Goal: Task Accomplishment & Management: Complete application form

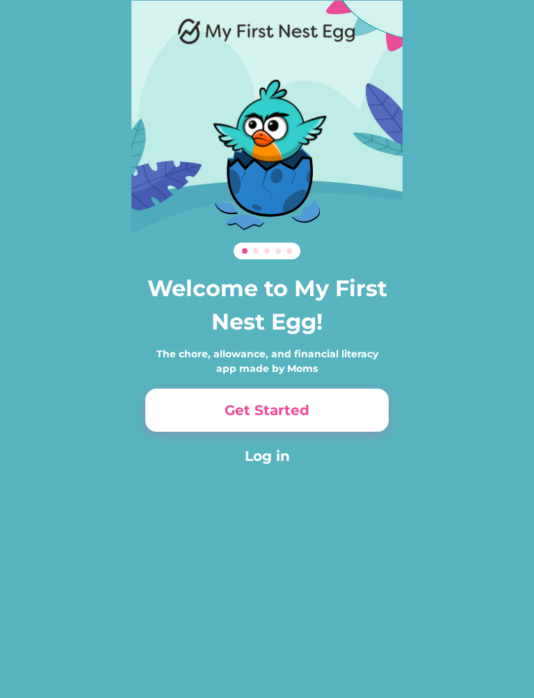
click at [272, 466] on button "Log in" at bounding box center [266, 456] width 243 height 21
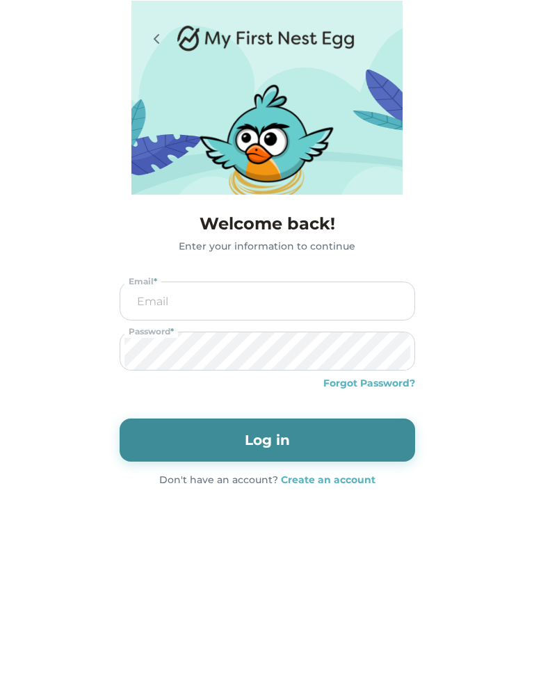
click at [308, 302] on input "email" at bounding box center [267, 301] width 286 height 38
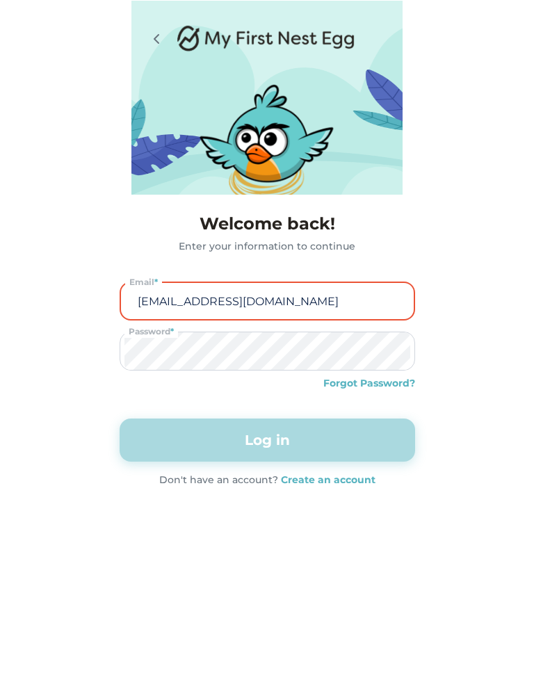
type input "alicat157@comcast.net"
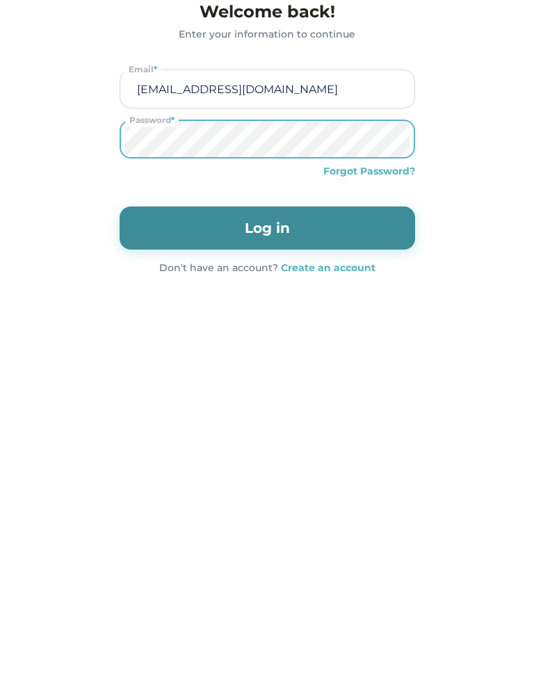
click at [340, 473] on strong "Create an account" at bounding box center [328, 479] width 95 height 13
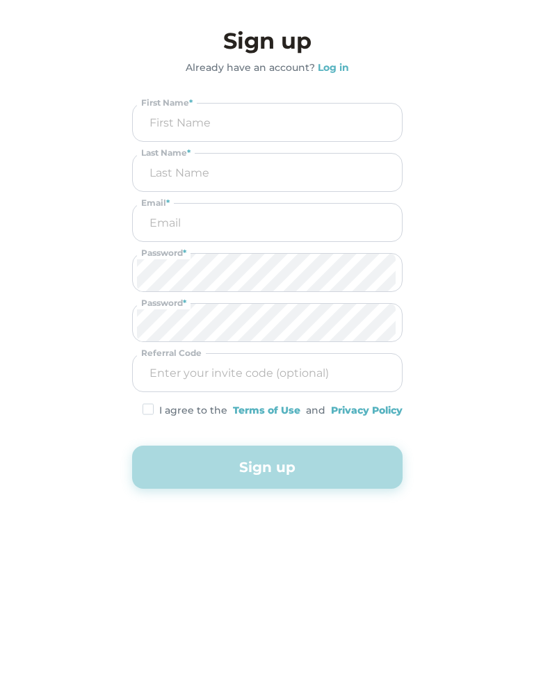
click at [330, 114] on input "input" at bounding box center [267, 123] width 261 height 38
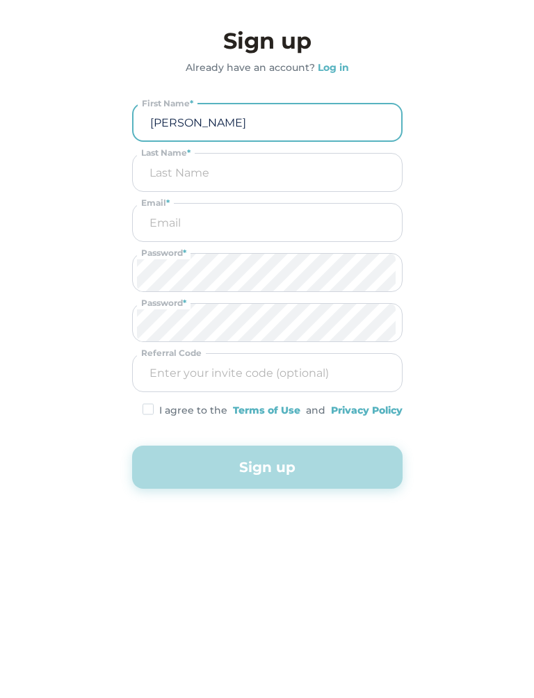
type input "Alicia"
click at [336, 177] on input "input" at bounding box center [267, 173] width 261 height 38
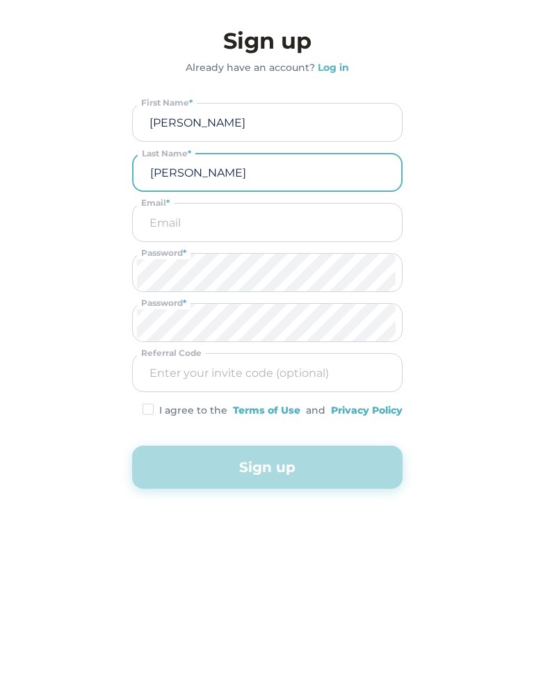
type input "Currier"
click at [304, 222] on input "email" at bounding box center [267, 223] width 261 height 38
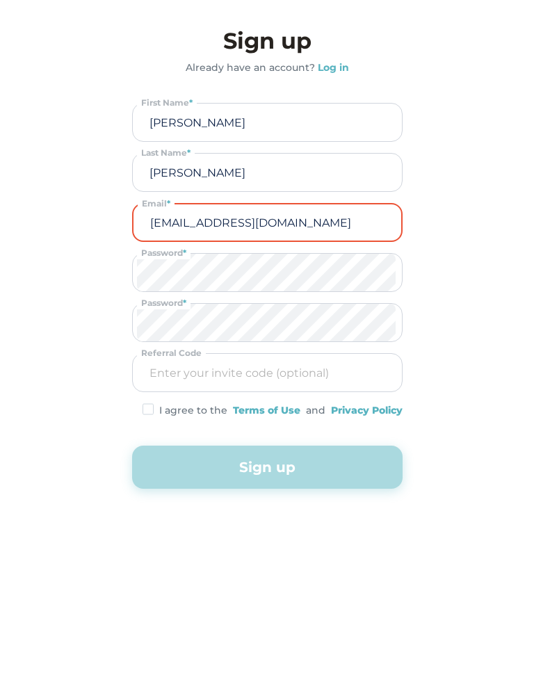
type input "alicat157@comcast.net"
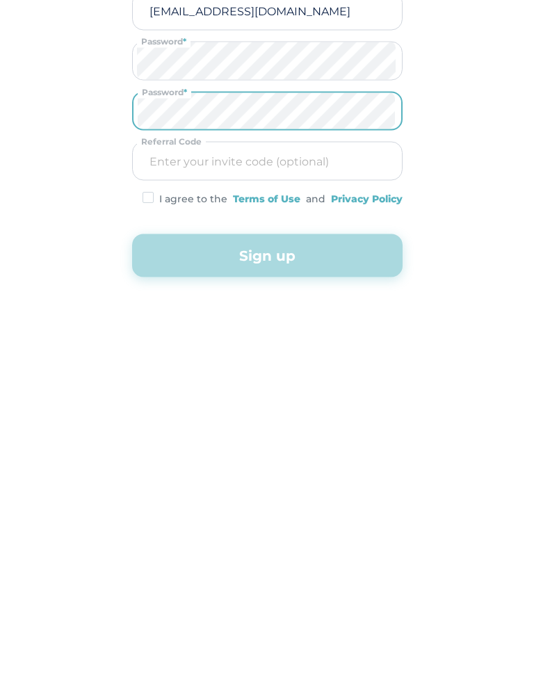
click at [151, 403] on img at bounding box center [148, 409] width 11 height 12
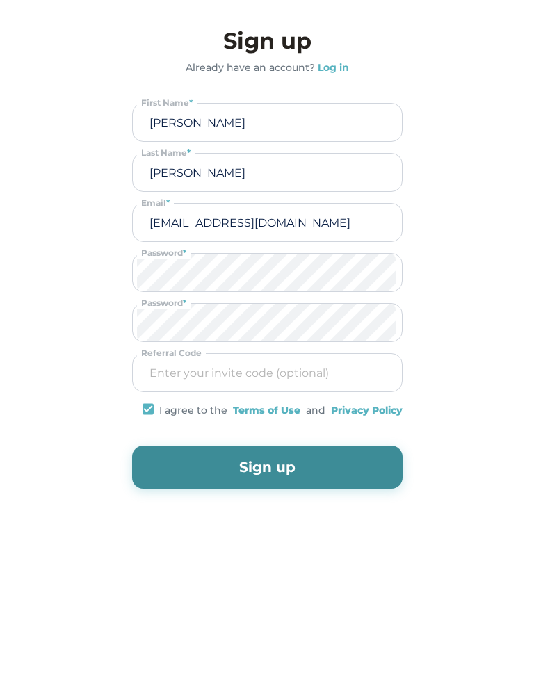
click at [277, 465] on button "Sign up" at bounding box center [267, 467] width 270 height 43
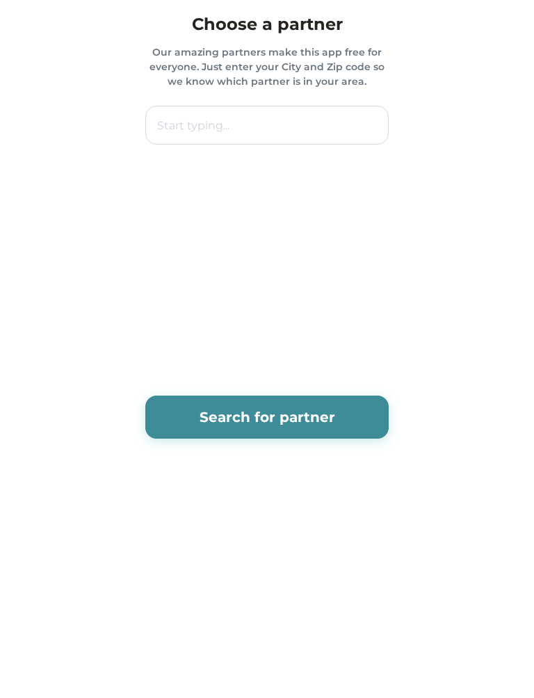
click at [375, 526] on div "0% 0% 0% 0% Welcome back! Enter your information to continue alicat157@comcast.…" at bounding box center [267, 349] width 534 height 698
click at [475, 88] on div "Welcome back! Enter your information to continue alicat157@comcast.net Email * …" at bounding box center [267, 261] width 534 height 522
click at [317, 422] on button "Search for partner" at bounding box center [266, 417] width 243 height 43
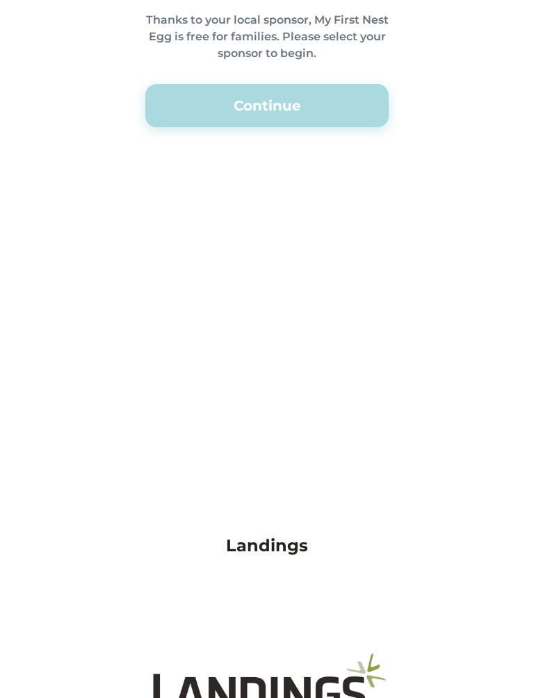
click at [475, 306] on div "Welcome back! Enter your information to continue alicat157@comcast.net Email * …" at bounding box center [267, 521] width 534 height 1043
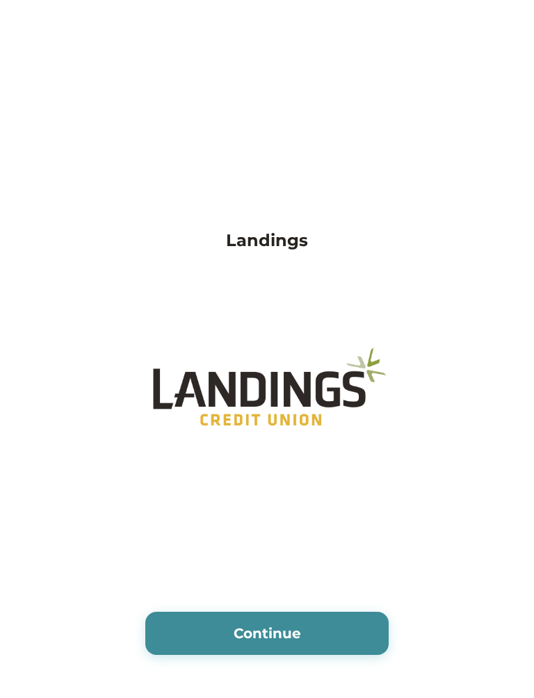
scroll to position [323, 0]
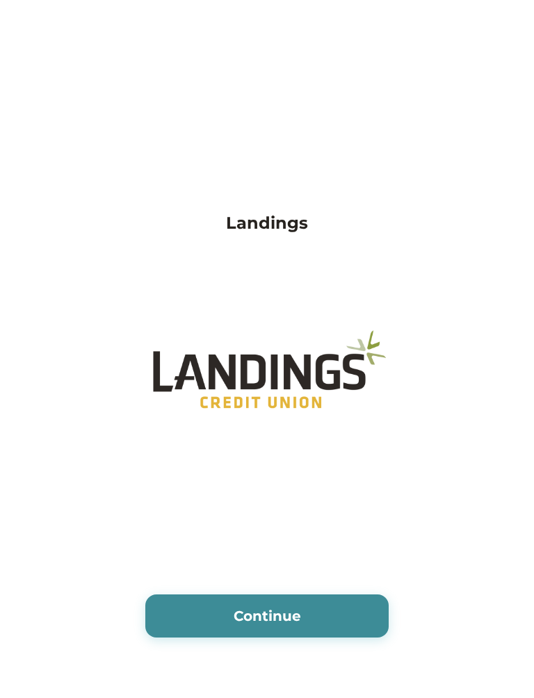
click at [326, 609] on button "Continue" at bounding box center [266, 615] width 243 height 43
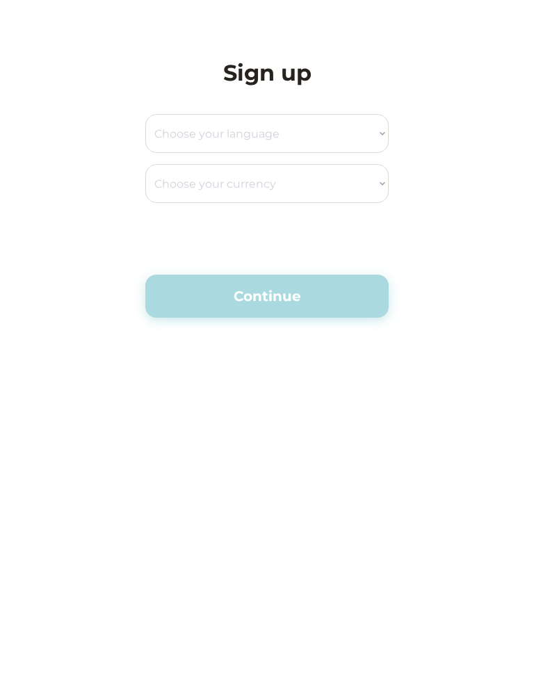
click at [360, 143] on select "Choose your language English Spanish" at bounding box center [266, 133] width 243 height 39
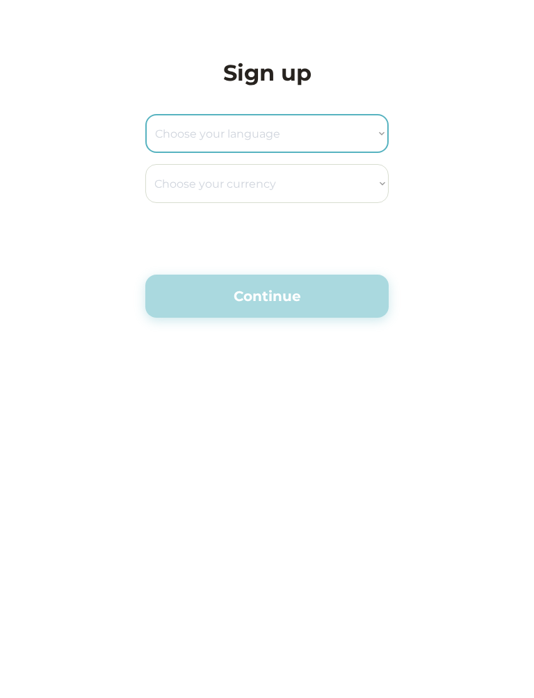
select select ""en_us""
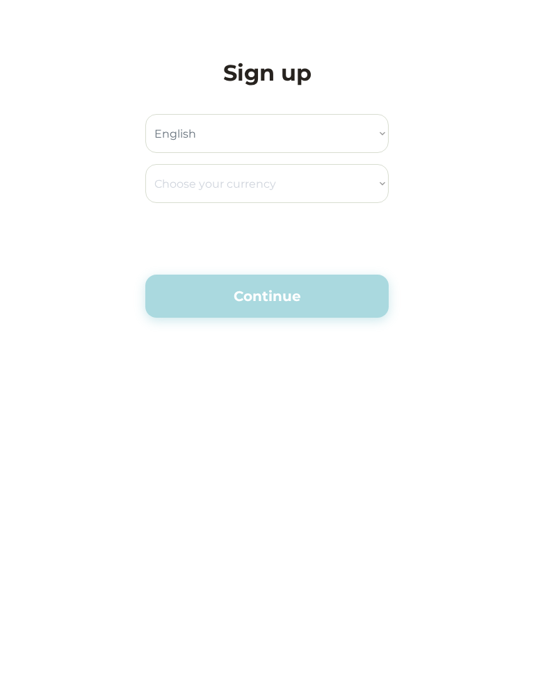
click at [371, 184] on select "Choose your currency Dollar Peso Euro Pound Rupee Yuan East Caribbean Dollar Ye…" at bounding box center [266, 183] width 243 height 39
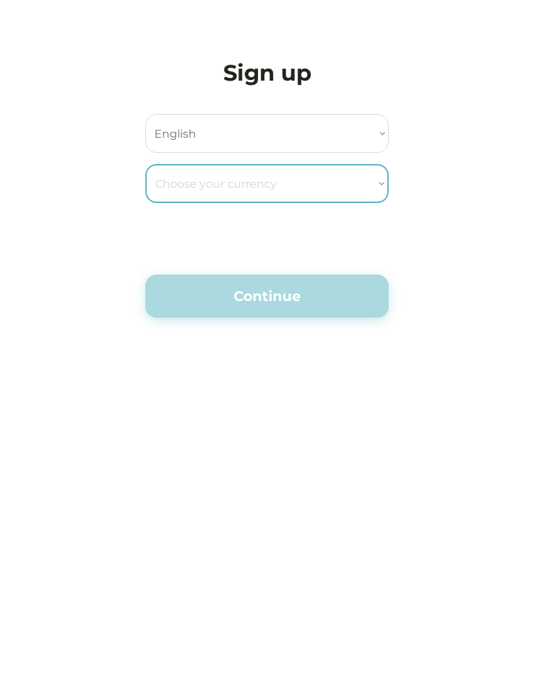
select select ""_""
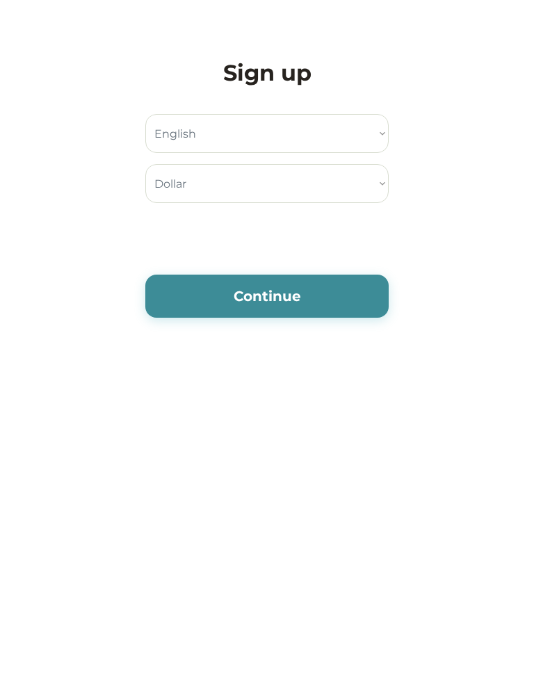
click at [325, 286] on button "Continue" at bounding box center [266, 296] width 243 height 43
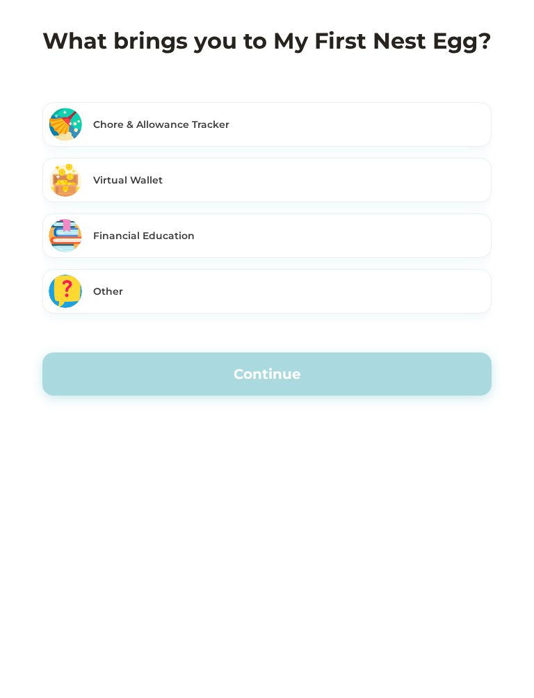
click at [236, 184] on div "Virtual Wallet" at bounding box center [289, 180] width 392 height 15
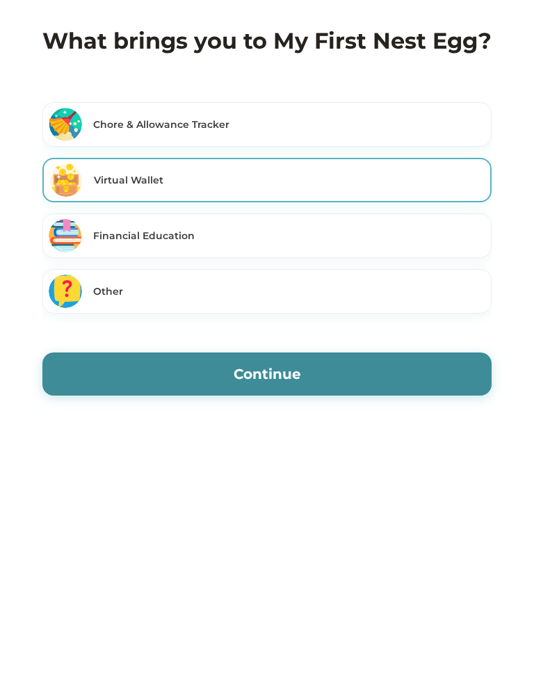
click at [259, 243] on div "Financial Education" at bounding box center [266, 235] width 449 height 44
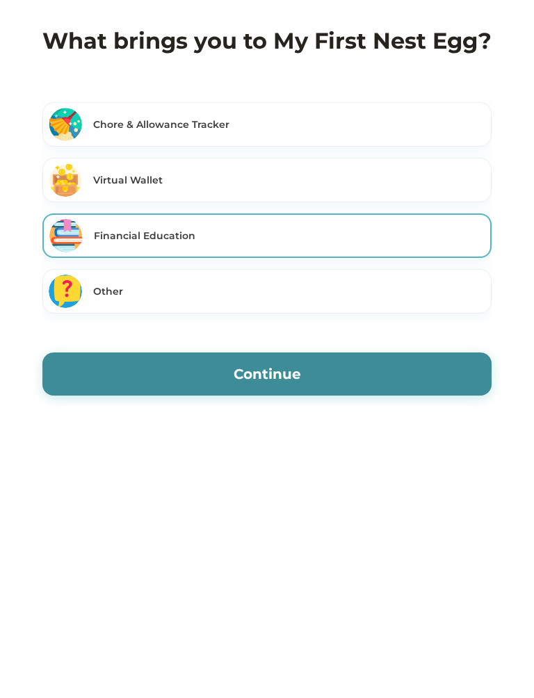
click at [434, 170] on div "Virtual Wallet" at bounding box center [266, 180] width 449 height 44
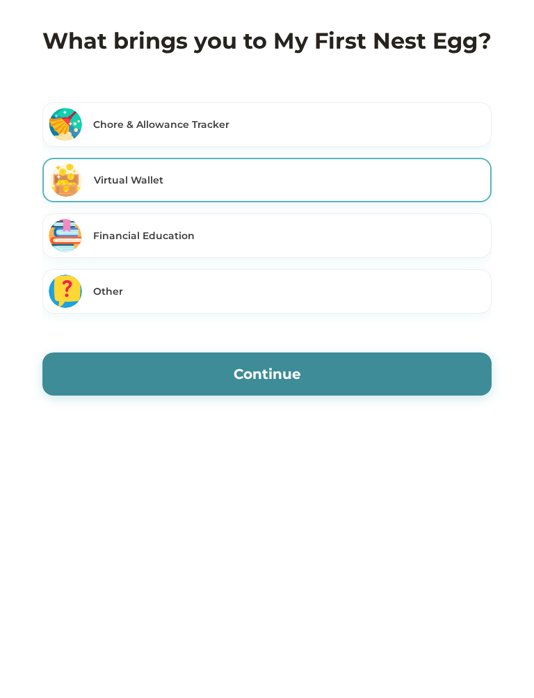
click at [391, 373] on button "Continue" at bounding box center [266, 373] width 449 height 43
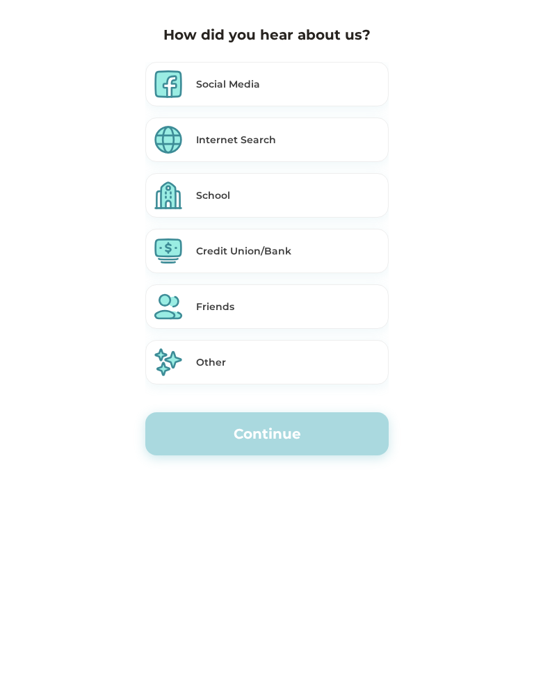
click at [292, 139] on div "Internet Search" at bounding box center [289, 140] width 186 height 15
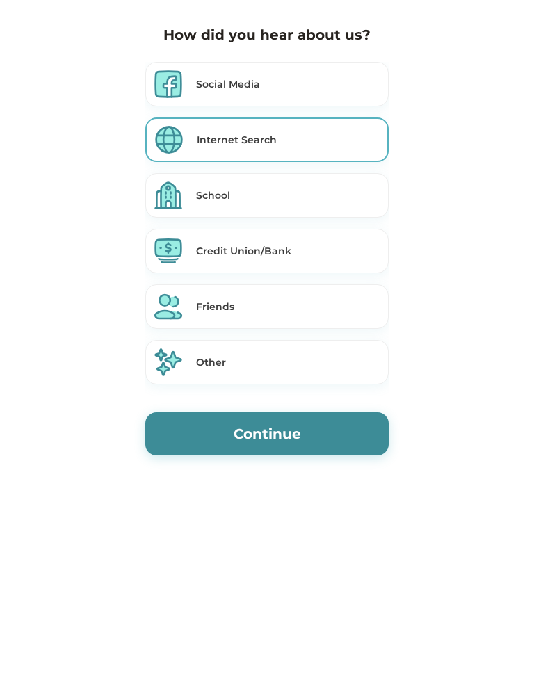
click at [327, 447] on button "Continue" at bounding box center [266, 433] width 243 height 43
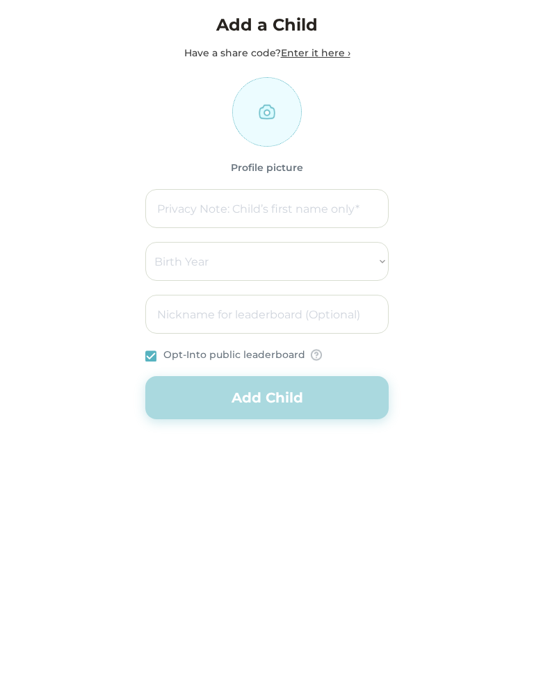
click at [325, 209] on input "input" at bounding box center [266, 208] width 243 height 39
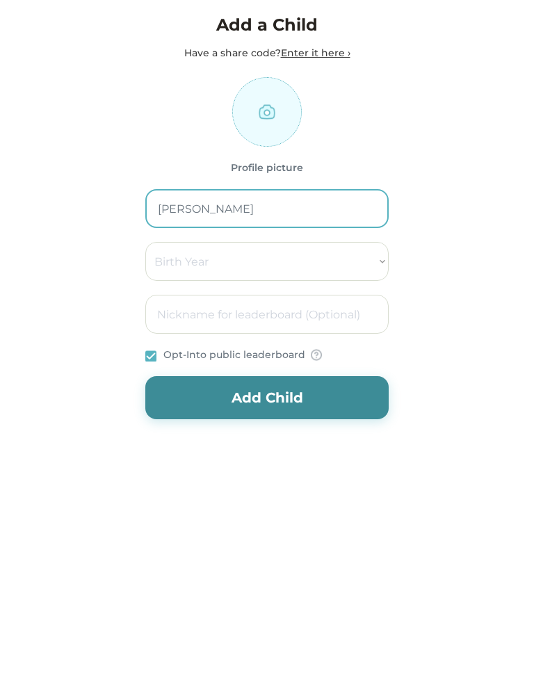
type input "[PERSON_NAME]"
click at [314, 253] on select "Birth Year 2000 2001 2002 2003 2004 2005 2006 2007 2008 2009 2010 2011 2012 201…" at bounding box center [266, 261] width 243 height 39
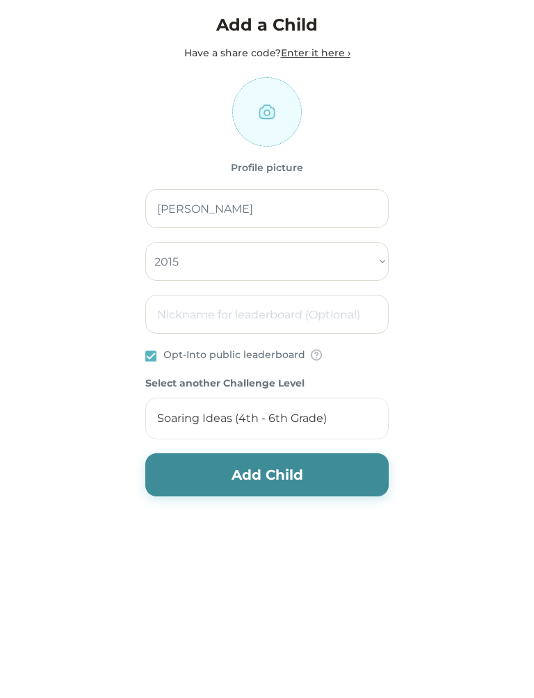
click at [341, 265] on select "Birth Year 2000 2001 2002 2003 2004 2005 2006 2007 2008 2009 2010 2011 2012 201…" at bounding box center [266, 261] width 243 height 39
click at [371, 264] on select "Birth Year 2000 2001 2002 2003 2004 2005 2006 2007 2008 2009 2010 2011 2012 201…" at bounding box center [266, 261] width 243 height 39
click at [383, 263] on select "Birth Year 2000 2001 2002 2003 2004 2005 2006 2007 2008 2009 2010 2011 2012 201…" at bounding box center [266, 261] width 243 height 39
select select "2016"
click at [344, 329] on input "input" at bounding box center [266, 314] width 243 height 39
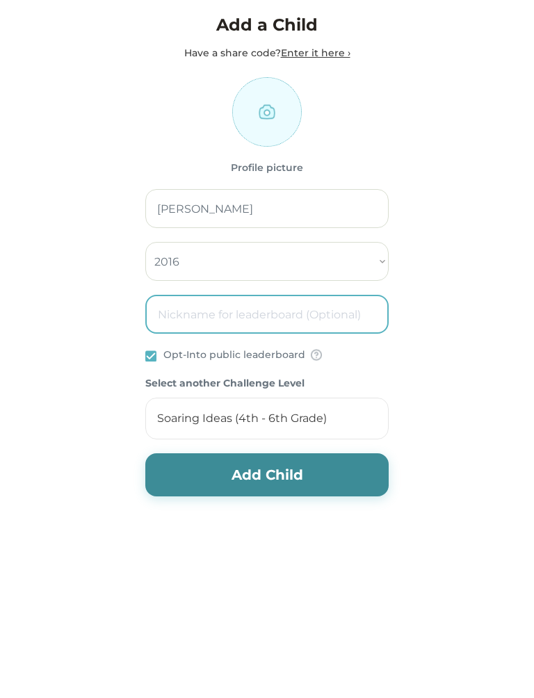
click at [437, 381] on div "Welcome back! Enter your information to continue alicat157@comcast.net Email * …" at bounding box center [267, 290] width 534 height 580
click at [309, 425] on div "Soaring Ideas (4th - 6th Grade)" at bounding box center [242, 418] width 170 height 15
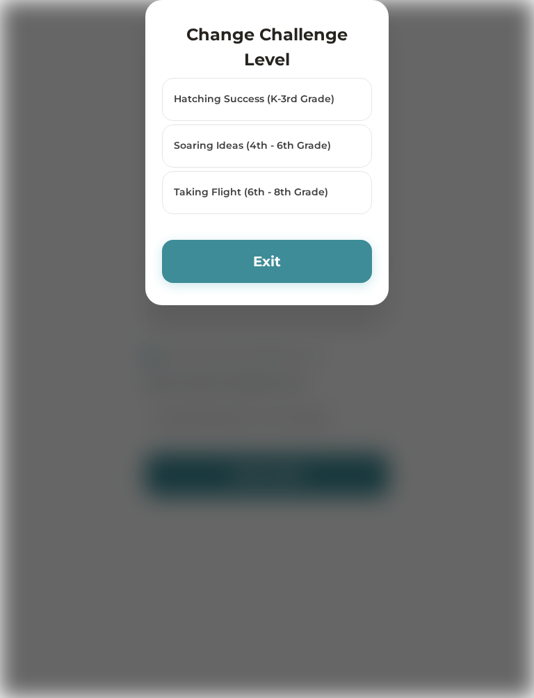
click at [339, 106] on div "Hatching Success (K-3rd Grade)" at bounding box center [258, 99] width 168 height 14
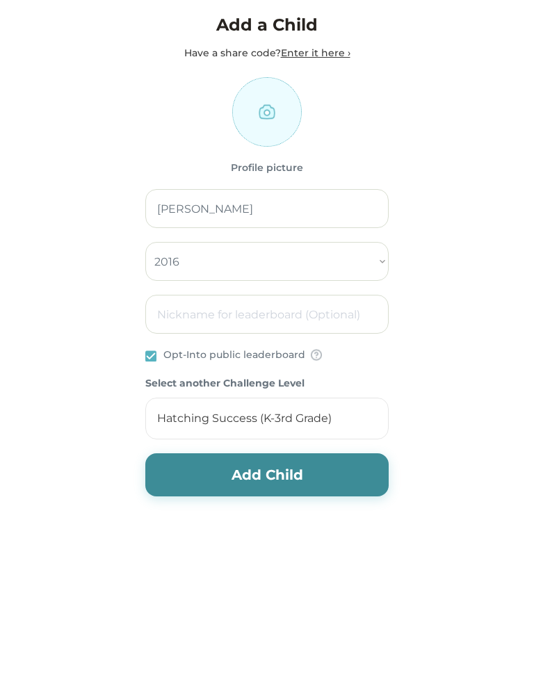
click at [282, 479] on button "Add Child" at bounding box center [266, 474] width 243 height 43
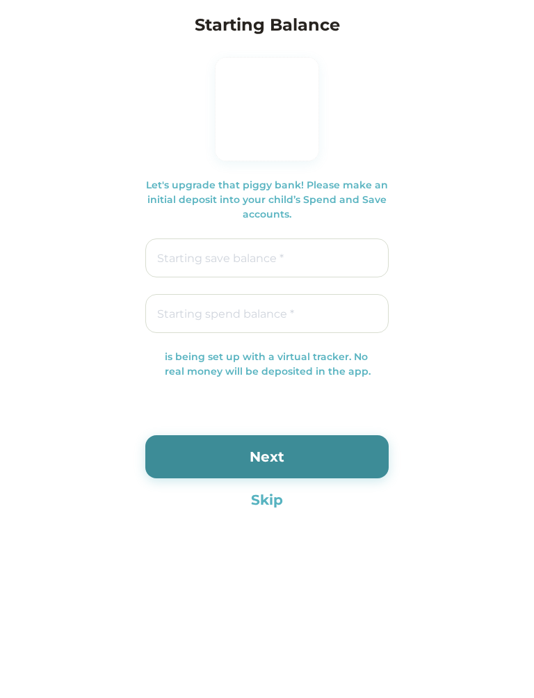
type input "$0.00"
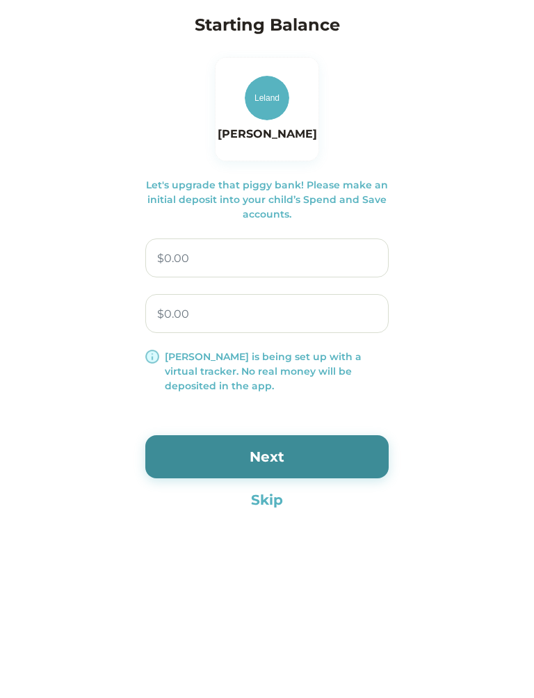
click at [275, 500] on button "Skip" at bounding box center [266, 499] width 243 height 21
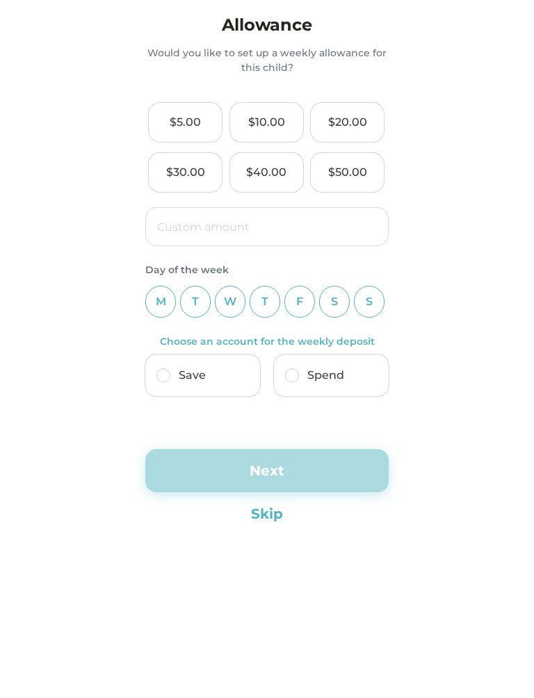
click at [274, 239] on input "input" at bounding box center [266, 226] width 243 height 39
type input "$6.00"
click at [291, 303] on div "F" at bounding box center [299, 302] width 31 height 32
click at [229, 227] on input "input" at bounding box center [266, 226] width 243 height 39
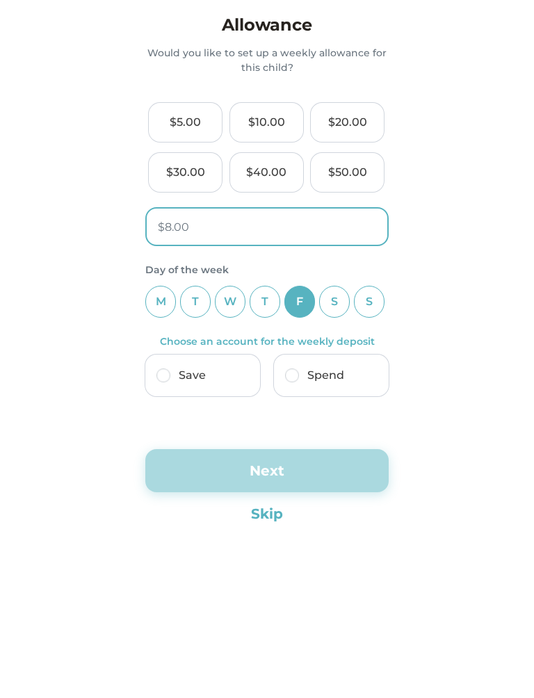
type input "$0.00"
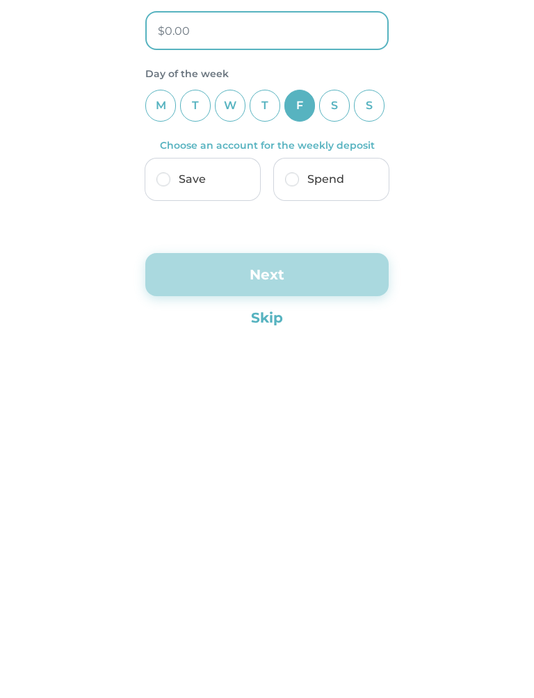
click at [270, 503] on button "Skip" at bounding box center [266, 513] width 243 height 21
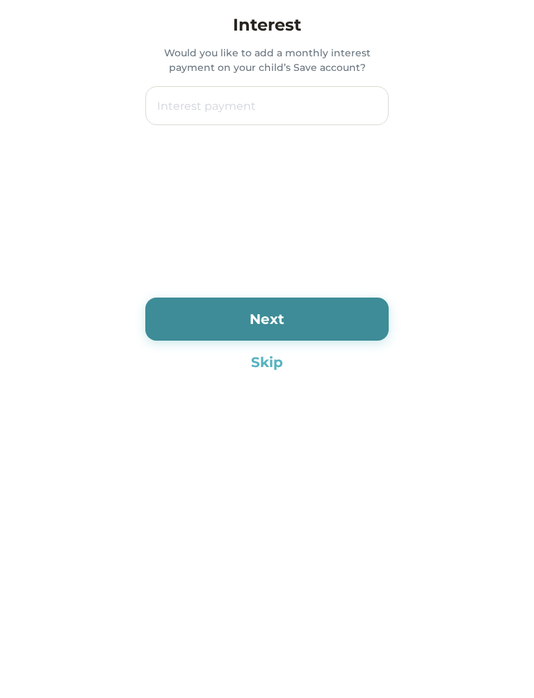
click at [270, 368] on button "Skip" at bounding box center [266, 362] width 243 height 21
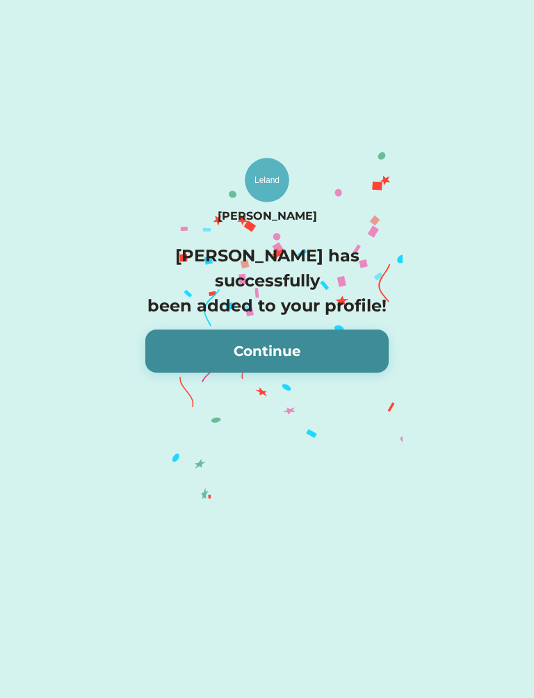
click at [302, 334] on button "Continue" at bounding box center [266, 350] width 243 height 43
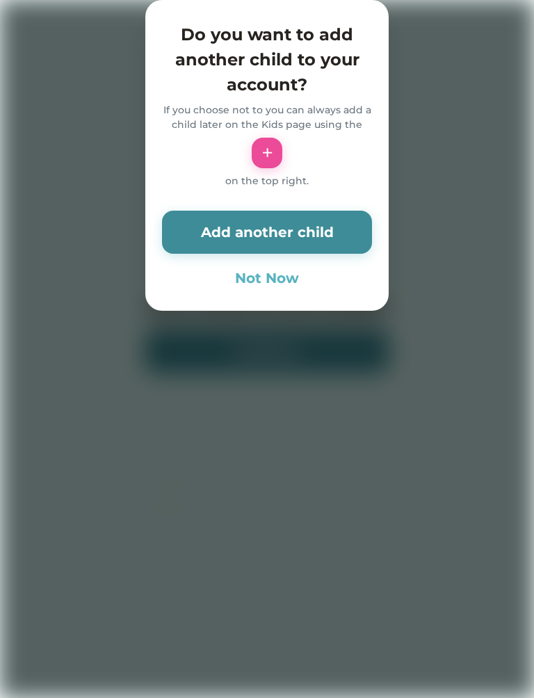
click at [327, 247] on button "Add another child" at bounding box center [267, 232] width 210 height 43
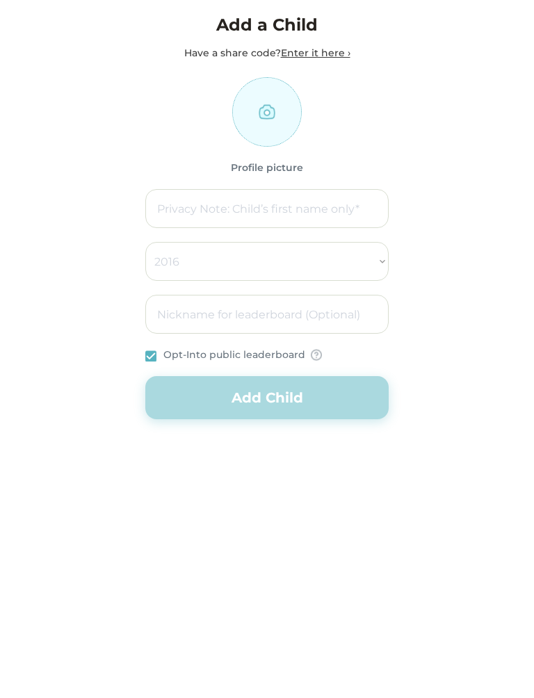
select select ""PLACEHOLDER_1427118222253""
click at [324, 211] on input "input" at bounding box center [266, 208] width 243 height 39
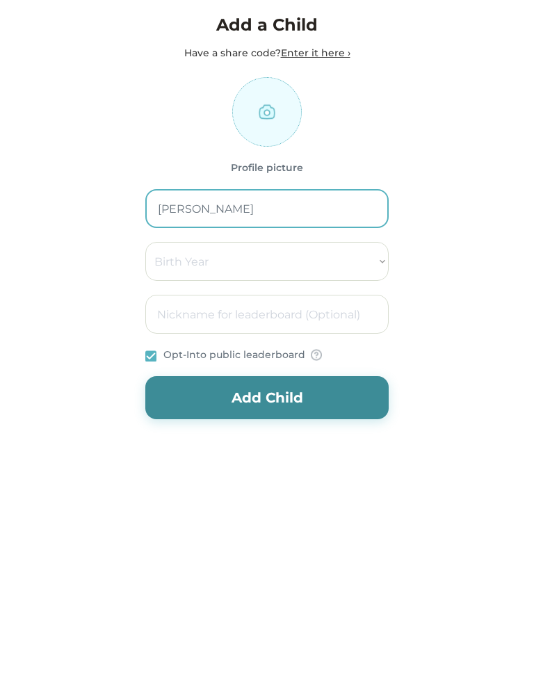
type input "[PERSON_NAME]"
click at [352, 255] on select "Birth Year 2000 2001 2002 2003 2004 2005 2006 2007 2008 2009 2010 2011 2012 201…" at bounding box center [266, 261] width 243 height 39
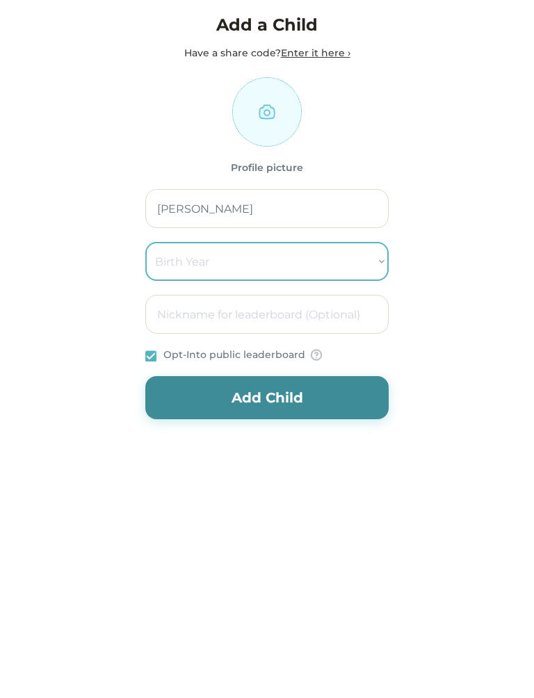
select select "2019"
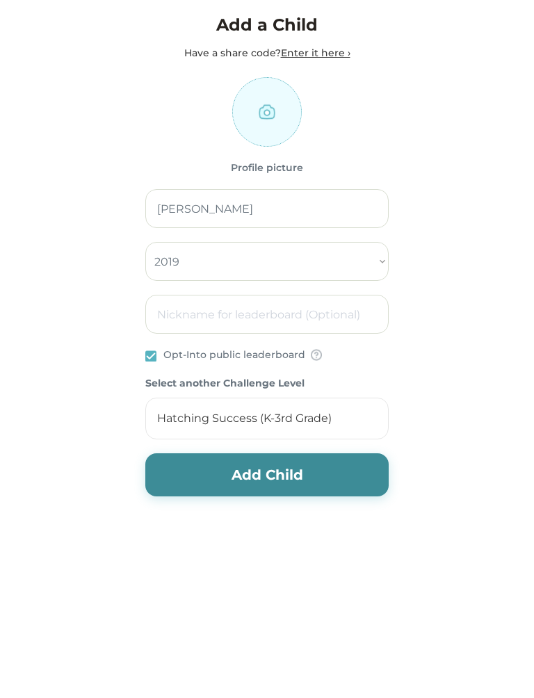
click at [299, 487] on button "Add Child" at bounding box center [266, 474] width 243 height 43
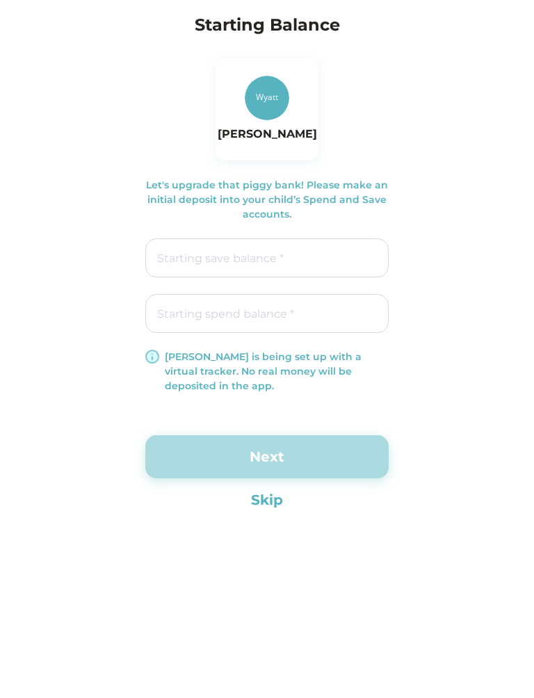
click at [265, 501] on button "Skip" at bounding box center [266, 499] width 243 height 21
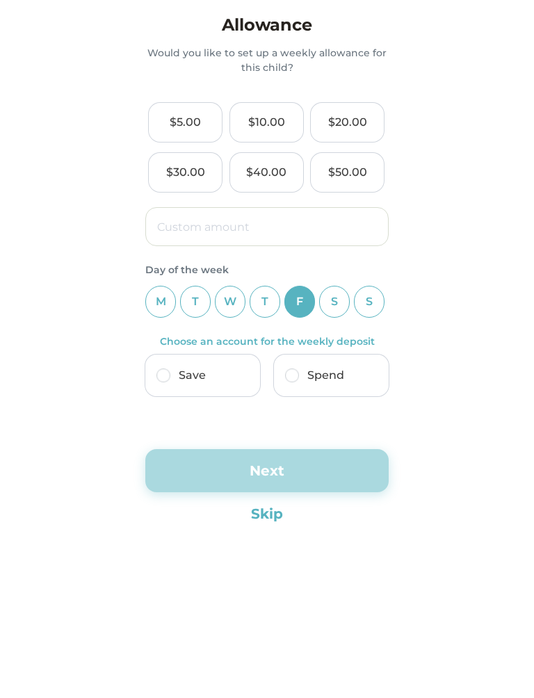
click at [268, 512] on button "Skip" at bounding box center [266, 513] width 243 height 21
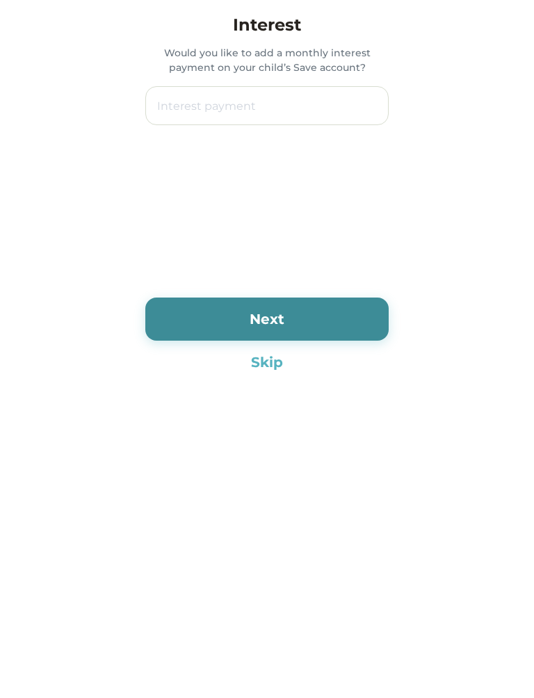
click at [275, 365] on button "Skip" at bounding box center [266, 362] width 243 height 21
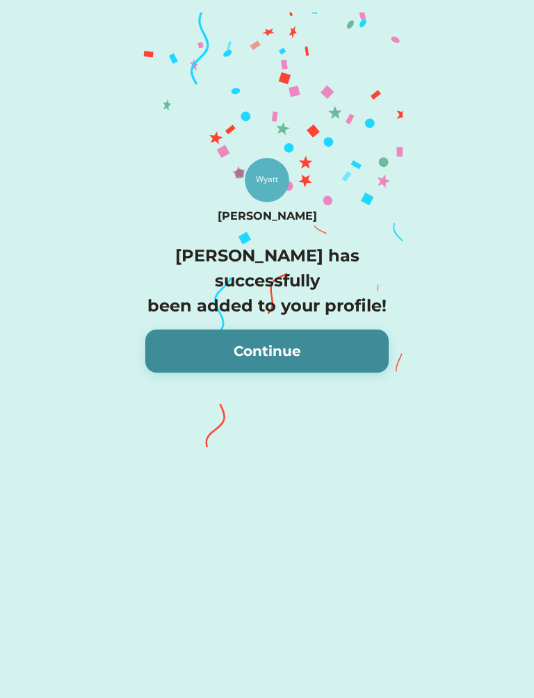
click at [314, 353] on button "Continue" at bounding box center [266, 350] width 243 height 43
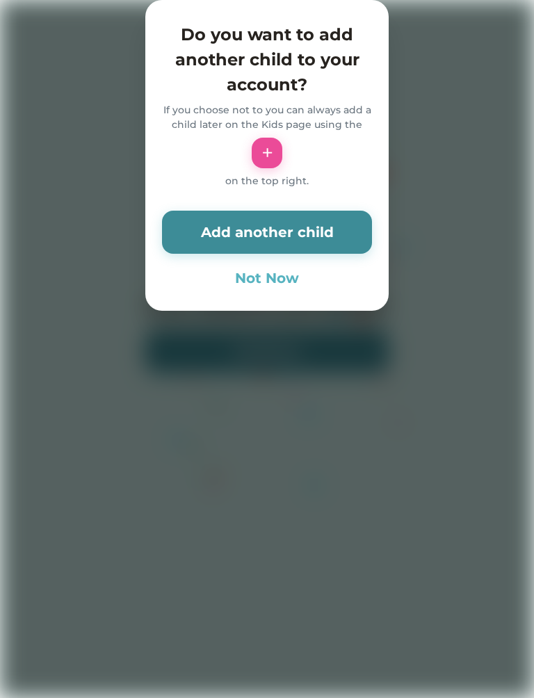
click at [265, 288] on button "Not Now" at bounding box center [267, 278] width 210 height 21
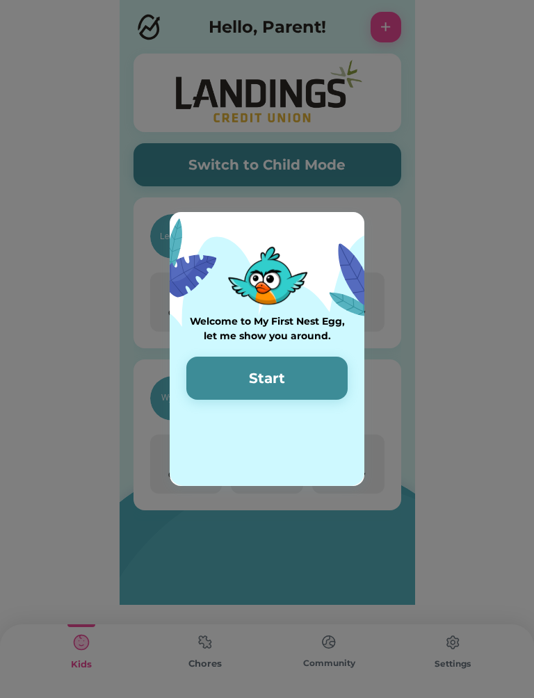
click at [281, 300] on img at bounding box center [267, 349] width 195 height 274
click at [317, 375] on button "Start" at bounding box center [266, 378] width 161 height 43
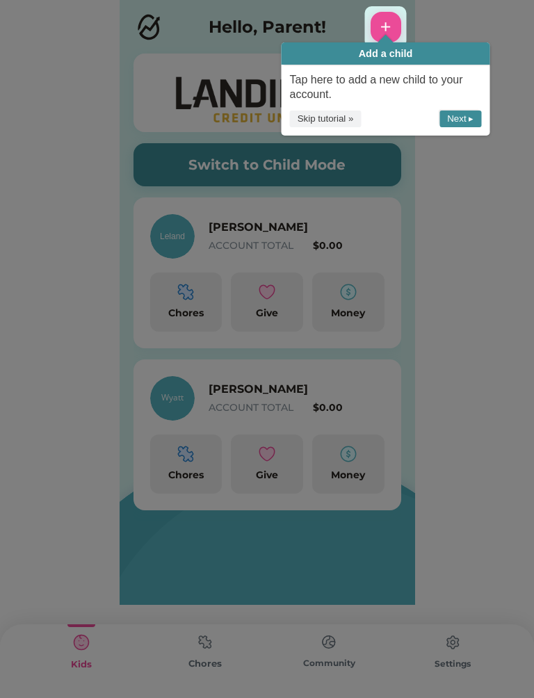
click at [469, 114] on button "Next ▸" at bounding box center [460, 119] width 42 height 17
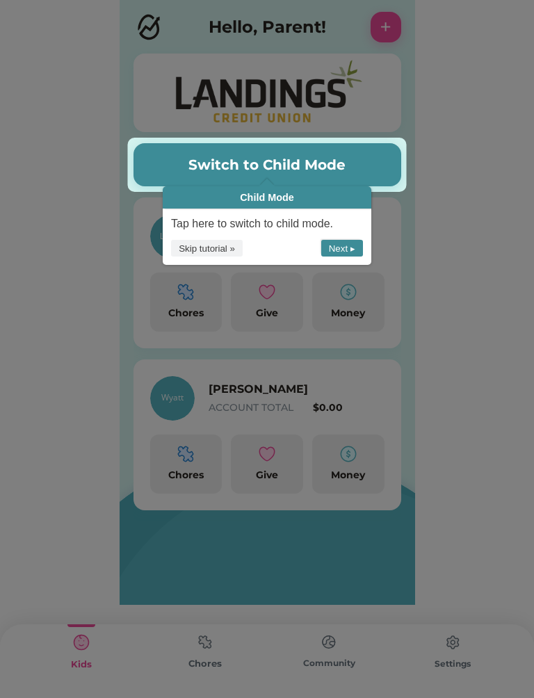
click at [350, 250] on button "Next ▸" at bounding box center [342, 248] width 42 height 17
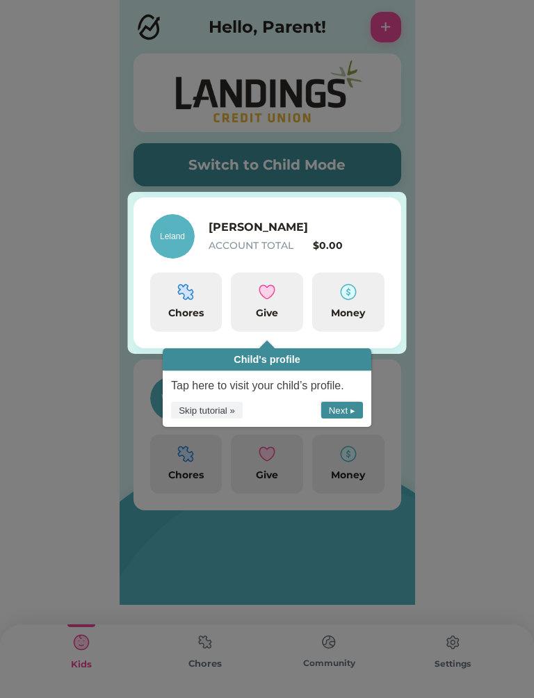
click at [344, 412] on button "Next ▸" at bounding box center [342, 410] width 42 height 17
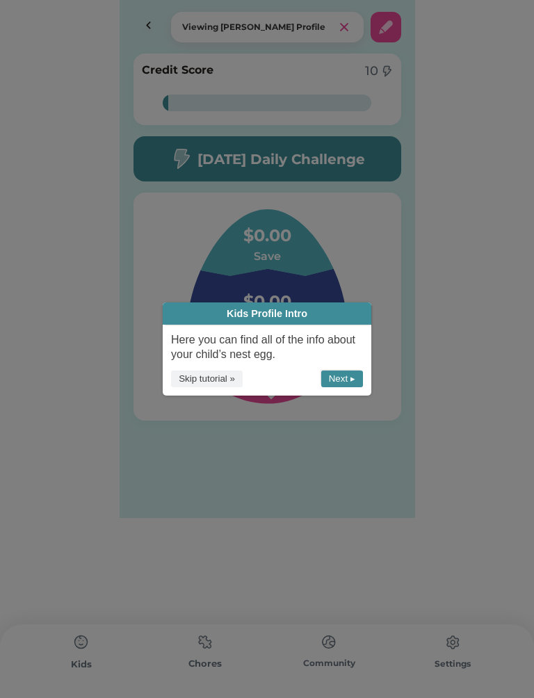
click at [348, 386] on button "Next ▸" at bounding box center [342, 379] width 42 height 17
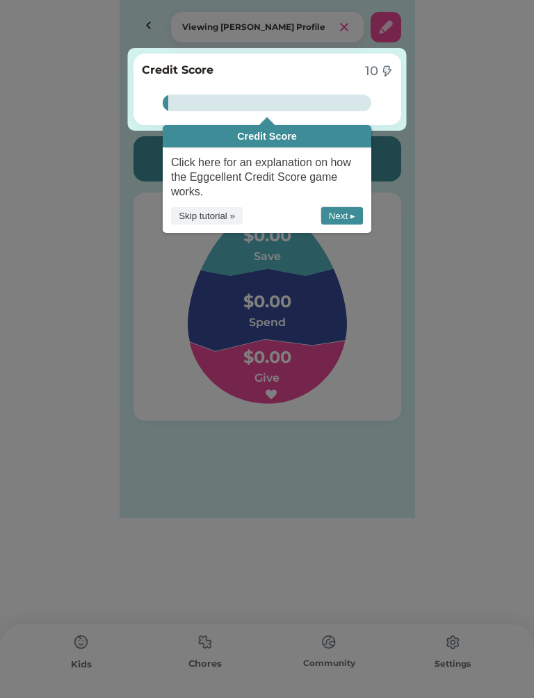
click at [342, 216] on button "Next ▸" at bounding box center [342, 215] width 42 height 17
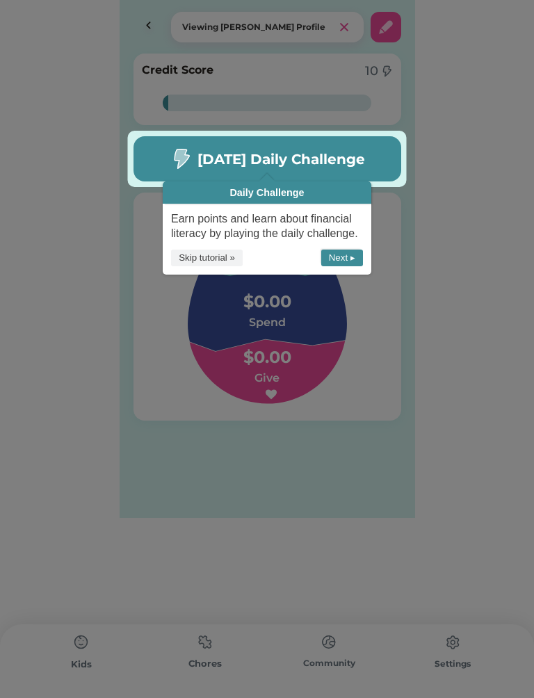
click at [350, 252] on button "Next ▸" at bounding box center [342, 258] width 42 height 17
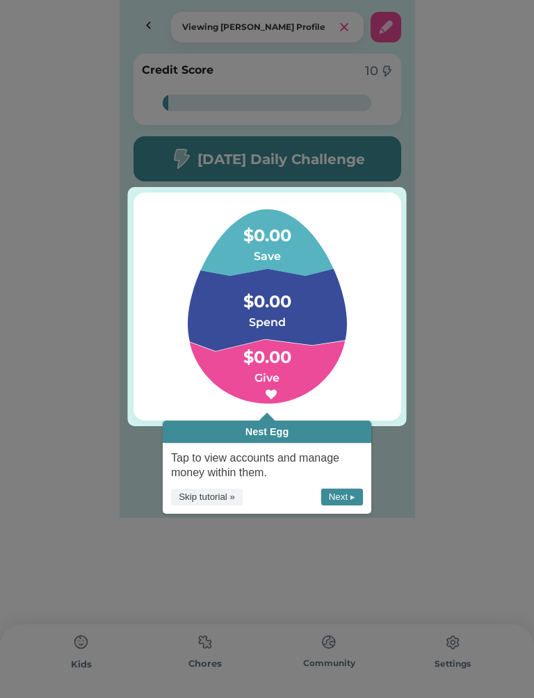
click at [345, 498] on button "Next ▸" at bounding box center [342, 497] width 42 height 17
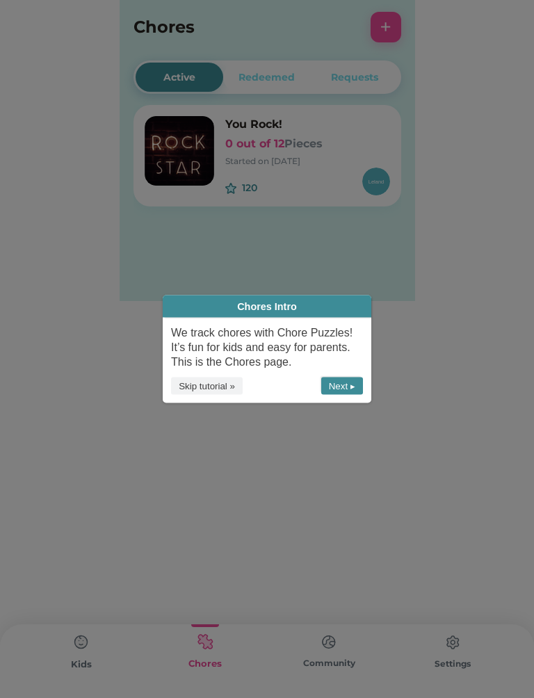
click at [344, 391] on button "Next ▸" at bounding box center [342, 385] width 42 height 17
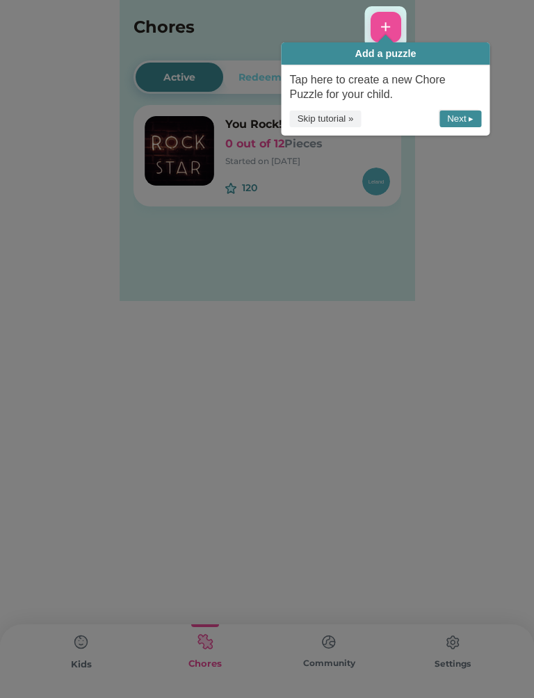
click at [466, 120] on button "Next ▸" at bounding box center [460, 119] width 42 height 17
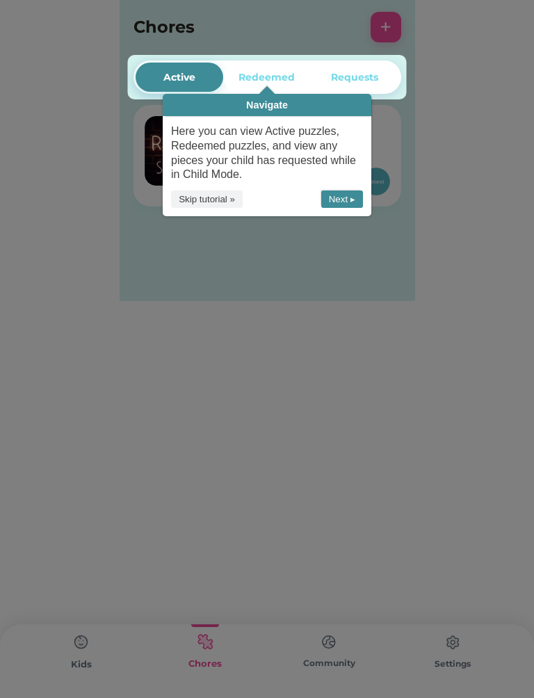
click at [342, 201] on button "Next ▸" at bounding box center [342, 198] width 42 height 17
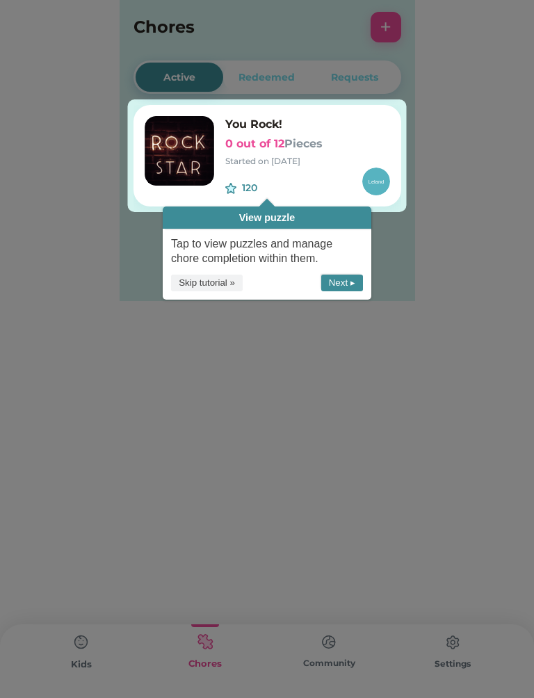
click at [346, 288] on button "Next ▸" at bounding box center [342, 283] width 42 height 17
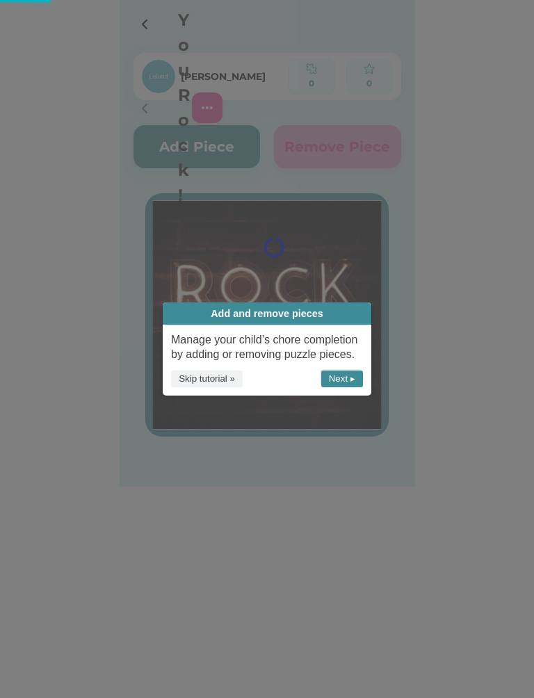
click at [343, 380] on button "Next ▸" at bounding box center [342, 379] width 42 height 17
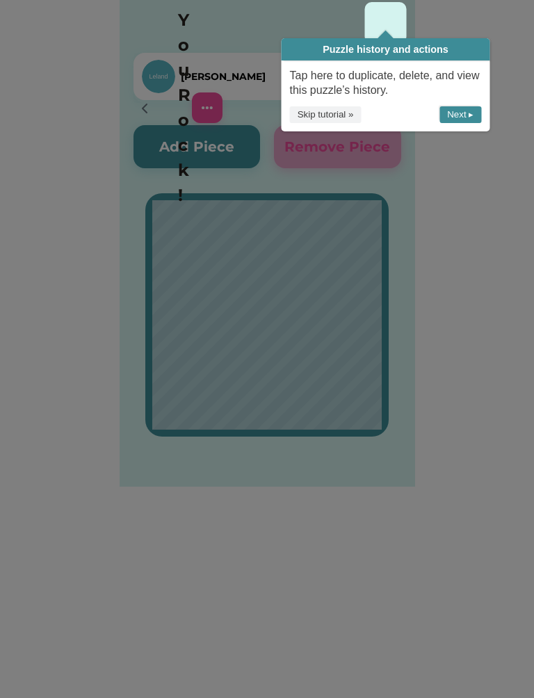
click at [461, 115] on button "Next ▸" at bounding box center [460, 114] width 42 height 17
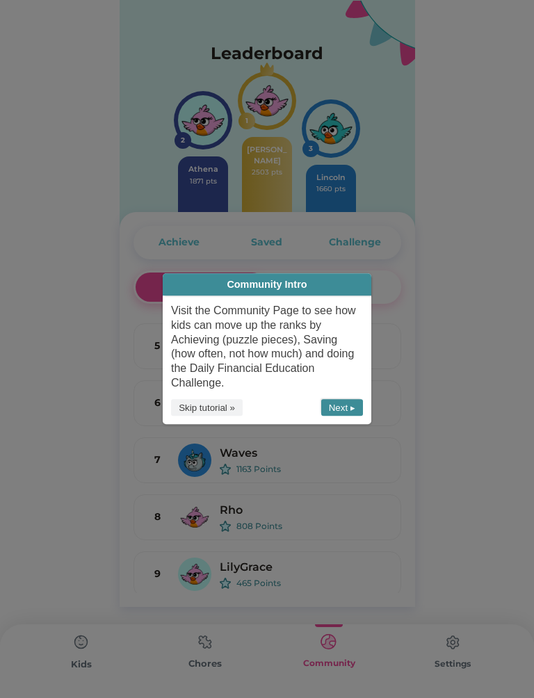
scroll to position [69, 0]
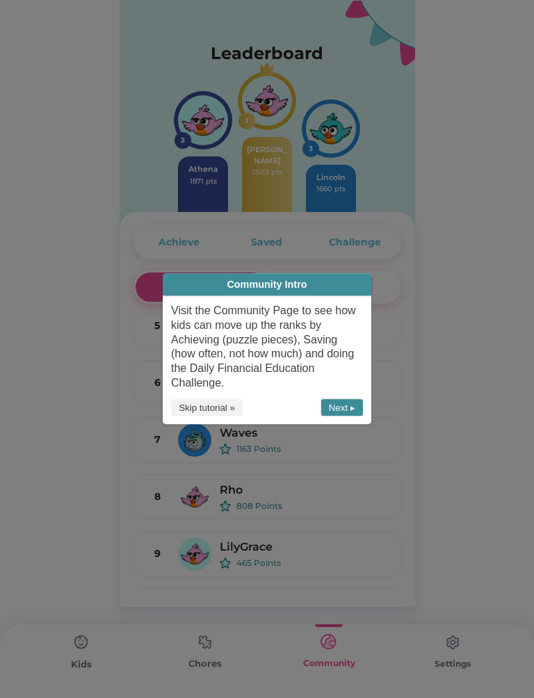
click at [352, 407] on button "Next ▸" at bounding box center [342, 407] width 42 height 17
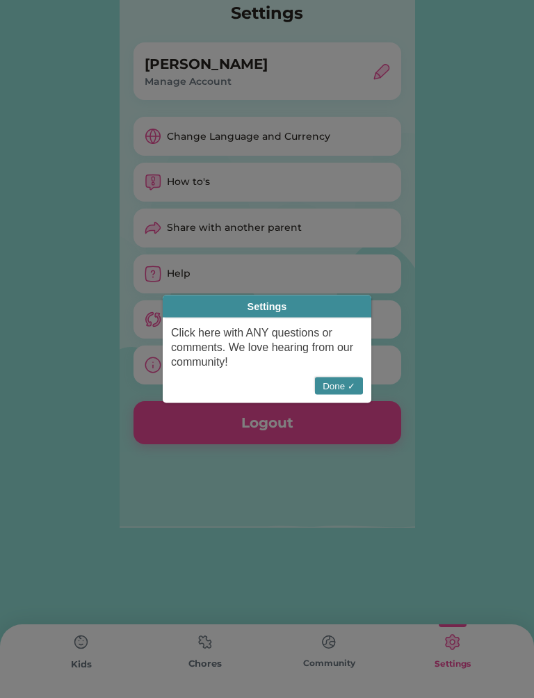
click at [341, 385] on button "Done ✓" at bounding box center [339, 385] width 48 height 17
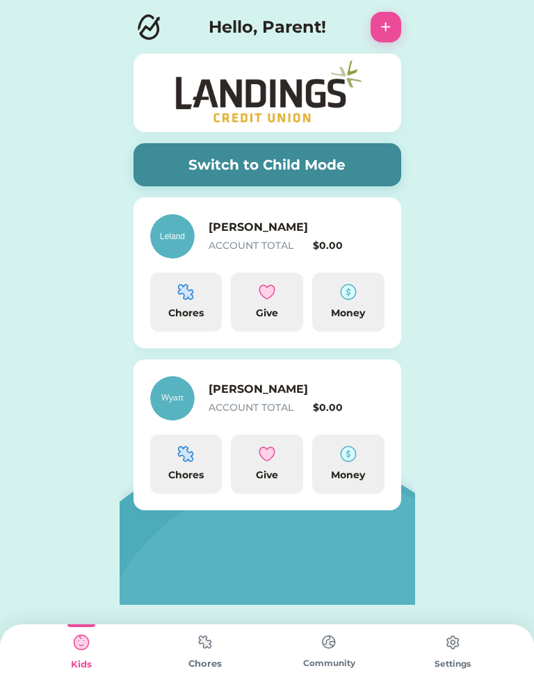
click at [184, 284] on img at bounding box center [185, 292] width 17 height 17
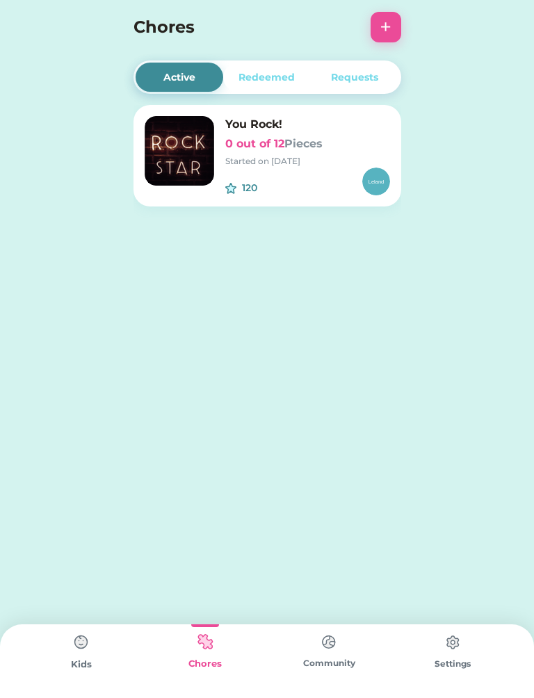
click at [275, 139] on h6 "0 out of 12 Pieces" at bounding box center [307, 144] width 165 height 17
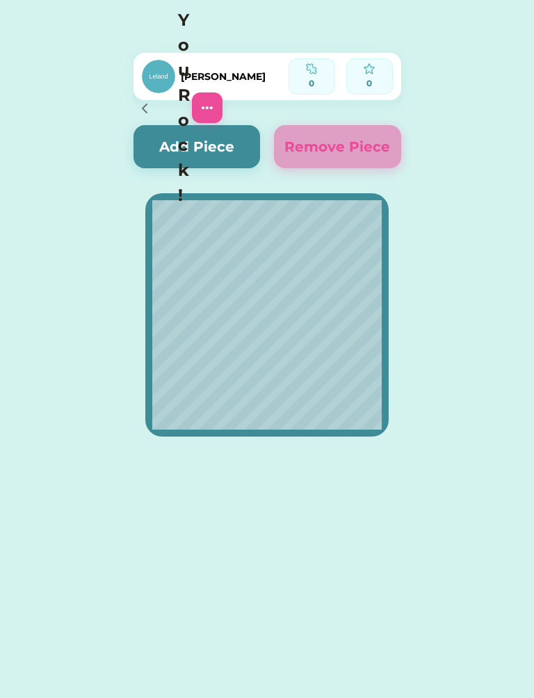
click at [143, 100] on icon at bounding box center [144, 108] width 17 height 17
